Goal: Task Accomplishment & Management: Manage account settings

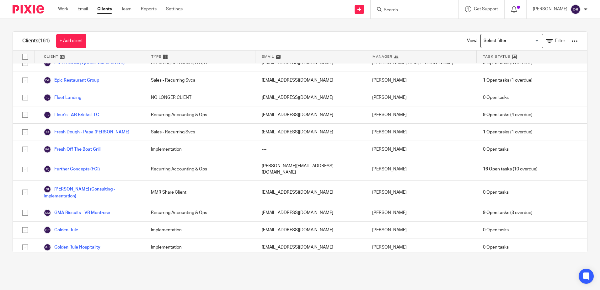
scroll to position [314, 0]
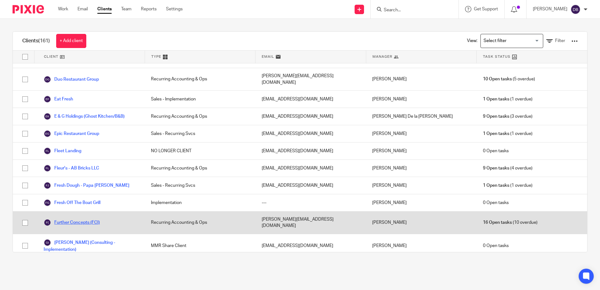
click at [82, 219] on link "Further Concepts (FCI)" at bounding box center [72, 223] width 56 height 8
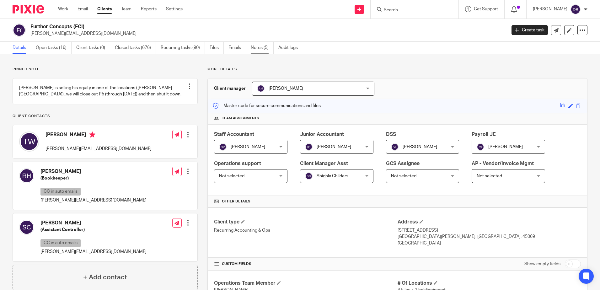
click at [258, 48] on link "Notes (5)" at bounding box center [262, 48] width 23 height 12
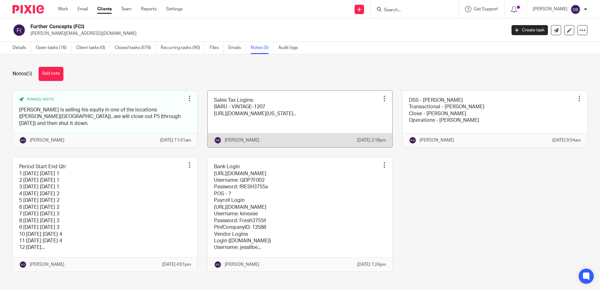
click at [356, 100] on link at bounding box center [300, 119] width 184 height 56
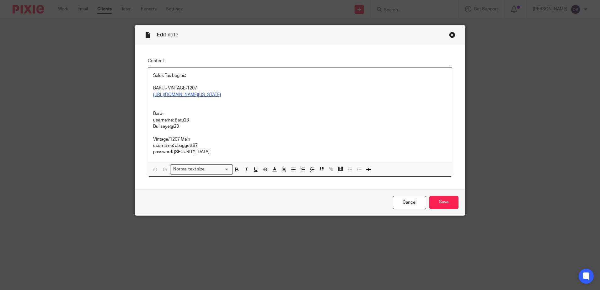
click at [204, 95] on link "https://gateway.ohio.gov/wps/portal/gateway/BusinessGateway/Home/!ut/p/z1/jZC9D…" at bounding box center [187, 95] width 68 height 4
click at [194, 105] on link "https://gateway.ohio.gov/wps/portal/gateway/BusinessGateway/Home/!ut/p/z1/jZC9D…" at bounding box center [209, 107] width 68 height 6
click at [298, 130] on p "Bullseye@23" at bounding box center [300, 126] width 294 height 6
drag, startPoint x: 199, startPoint y: 157, endPoint x: 173, endPoint y: 158, distance: 25.8
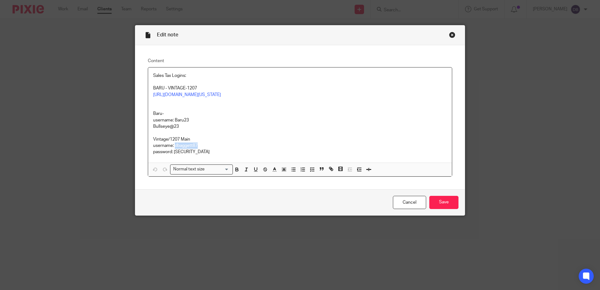
click at [173, 149] on p "username: dbaggett87" at bounding box center [300, 145] width 294 height 6
copy p "dbaggett87"
drag, startPoint x: 200, startPoint y: 165, endPoint x: 173, endPoint y: 164, distance: 26.7
click at [173, 155] on p "password: Casaletta78$" at bounding box center [300, 152] width 294 height 6
copy p "Casaletta78$"
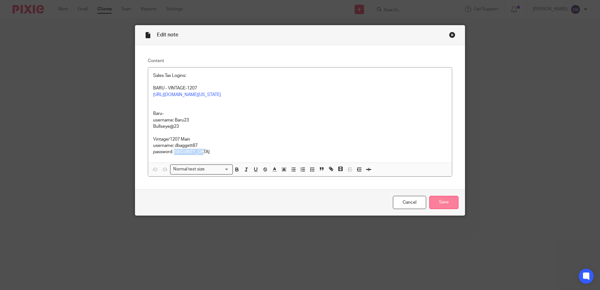
click at [446, 209] on input "Save" at bounding box center [443, 202] width 29 height 13
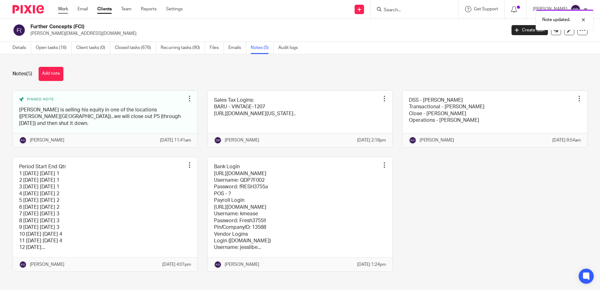
click at [58, 7] on link "Work" at bounding box center [63, 9] width 10 height 6
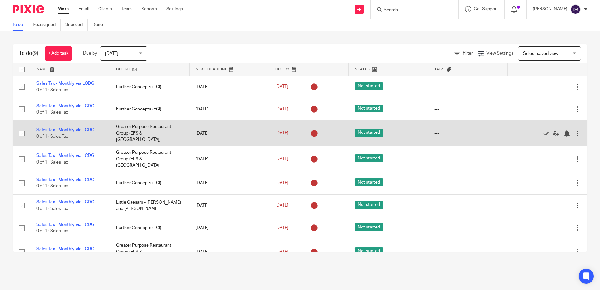
click at [21, 130] on input "checkbox" at bounding box center [22, 133] width 12 height 12
checkbox input "true"
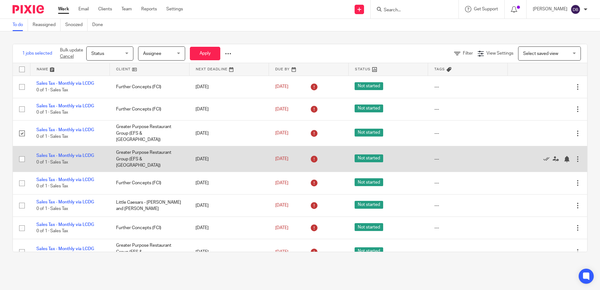
click at [23, 153] on input "checkbox" at bounding box center [22, 159] width 12 height 12
checkbox input "true"
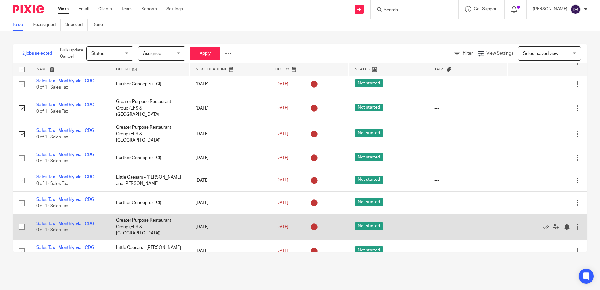
scroll to position [25, 0]
click at [20, 221] on input "checkbox" at bounding box center [22, 227] width 12 height 12
checkbox input "true"
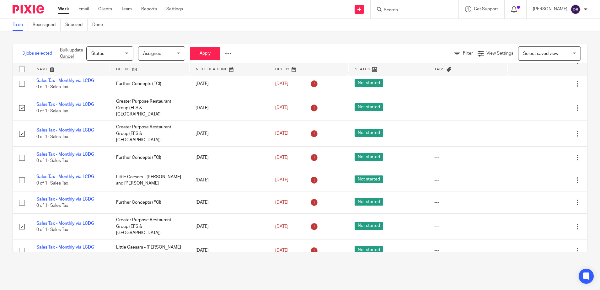
click at [114, 58] on span "Status" at bounding box center [107, 53] width 33 height 13
click at [114, 58] on div "Status Status" at bounding box center [109, 53] width 47 height 14
click at [161, 56] on span "Assignee" at bounding box center [152, 53] width 18 height 4
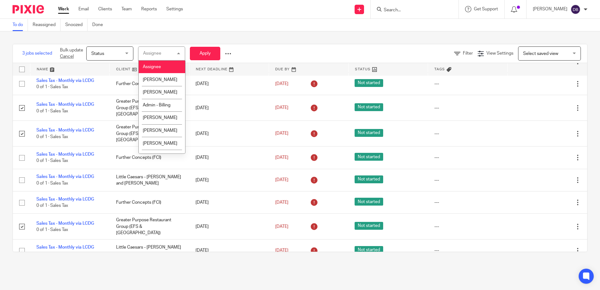
click at [161, 56] on div "Assignee [GEOGRAPHIC_DATA]" at bounding box center [161, 53] width 47 height 14
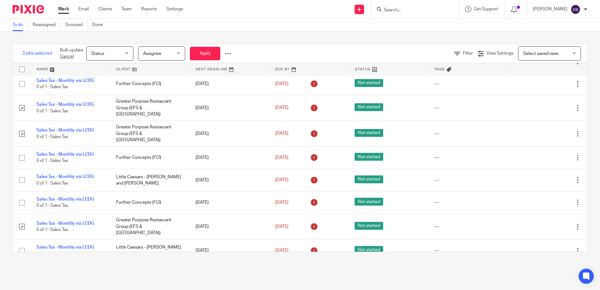
click at [233, 52] on div "Bulk update Cancel Status Status Status Not started In progress Done [GEOGRAPHI…" at bounding box center [145, 53] width 181 height 19
click at [231, 53] on div at bounding box center [228, 54] width 6 height 6
click at [311, 32] on div "3 jobs selected Bulk update Cancel Status Status Status Not started In progress…" at bounding box center [300, 147] width 600 height 233
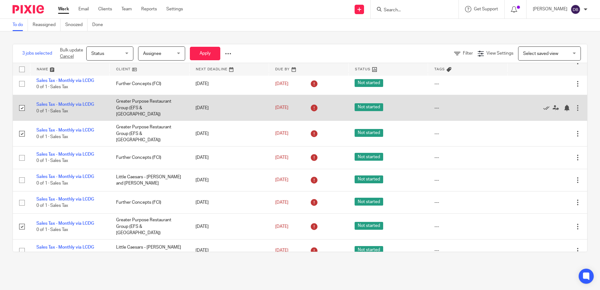
click at [21, 107] on input "checkbox" at bounding box center [22, 108] width 12 height 12
checkbox input "false"
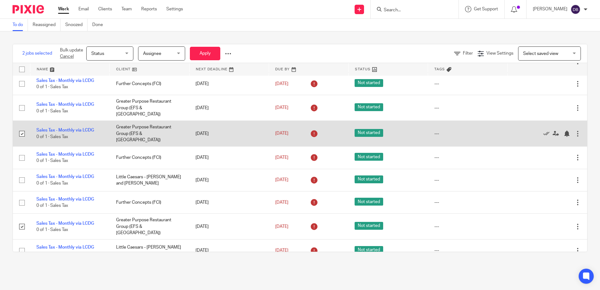
click at [23, 128] on input "checkbox" at bounding box center [22, 134] width 12 height 12
checkbox input "false"
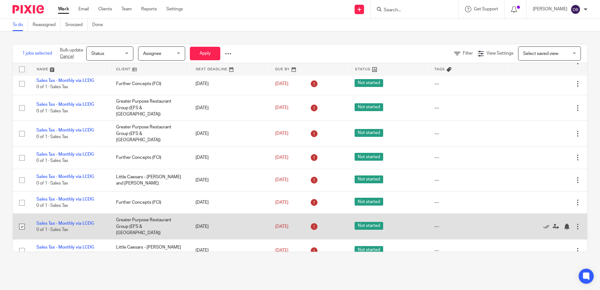
click at [23, 221] on input "checkbox" at bounding box center [22, 227] width 12 height 12
checkbox input "false"
